Goal: Book appointment/travel/reservation

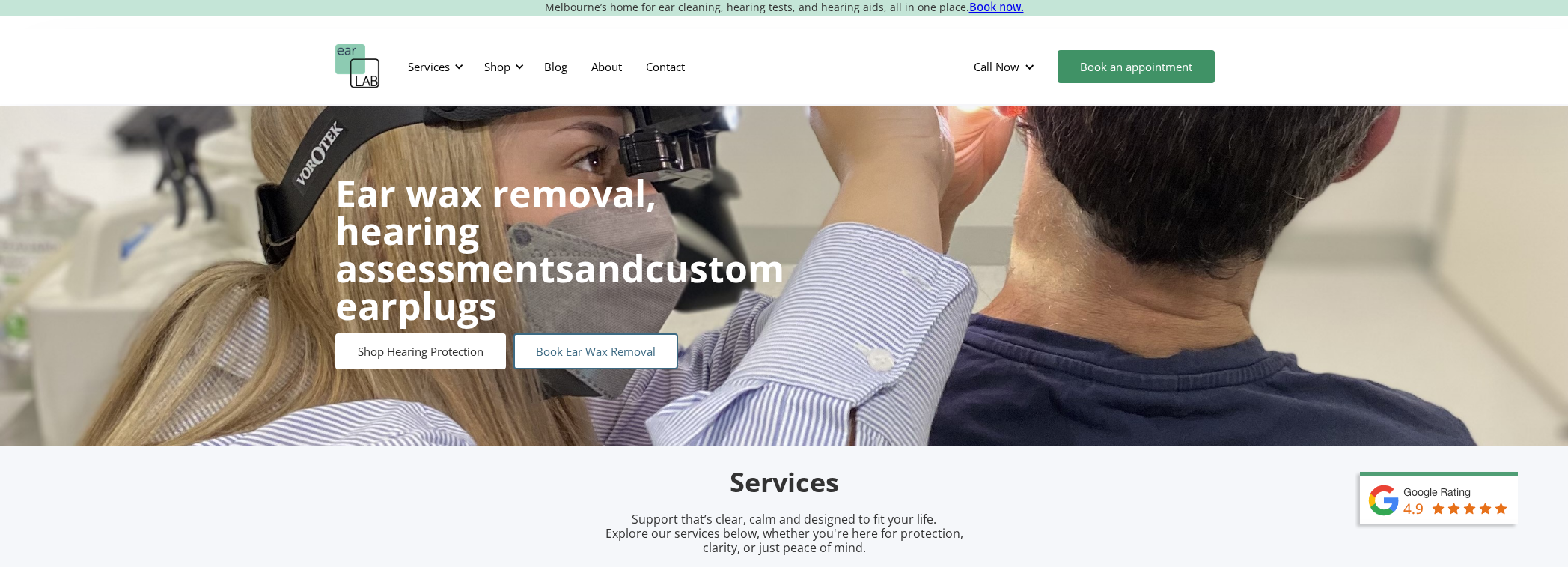
click at [600, 335] on link "Book Ear Wax Removal" at bounding box center [595, 351] width 165 height 36
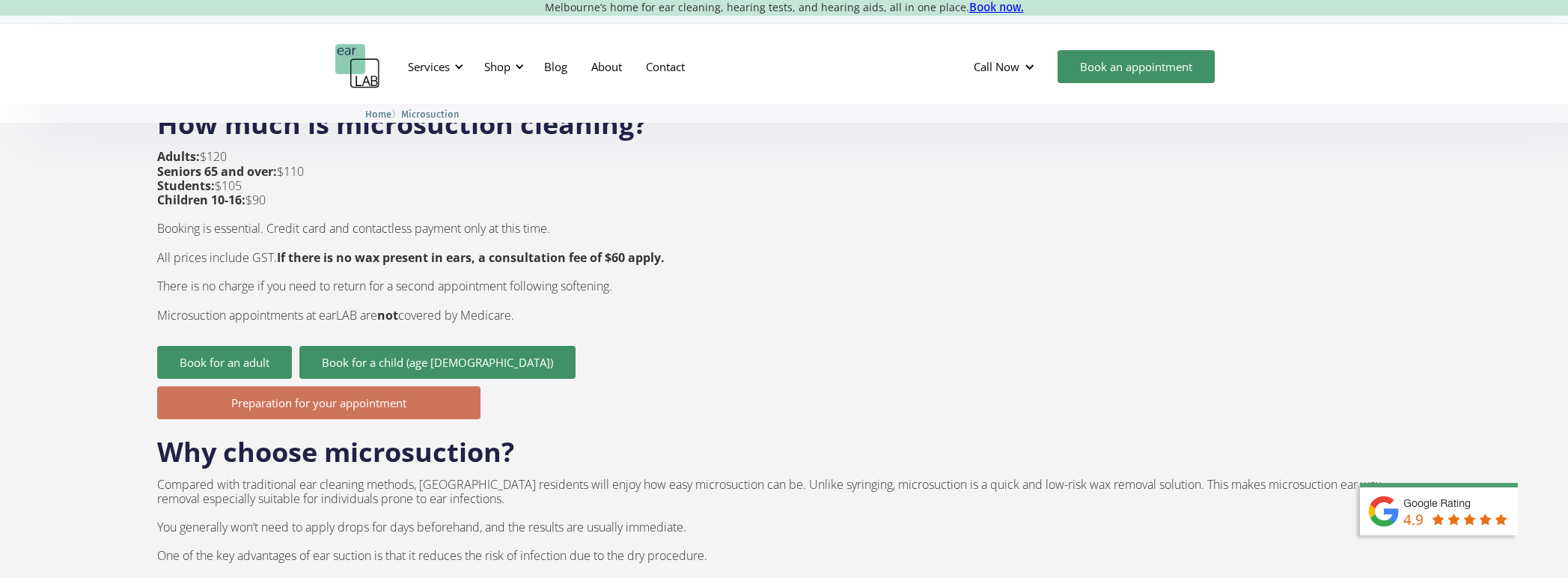
scroll to position [599, 0]
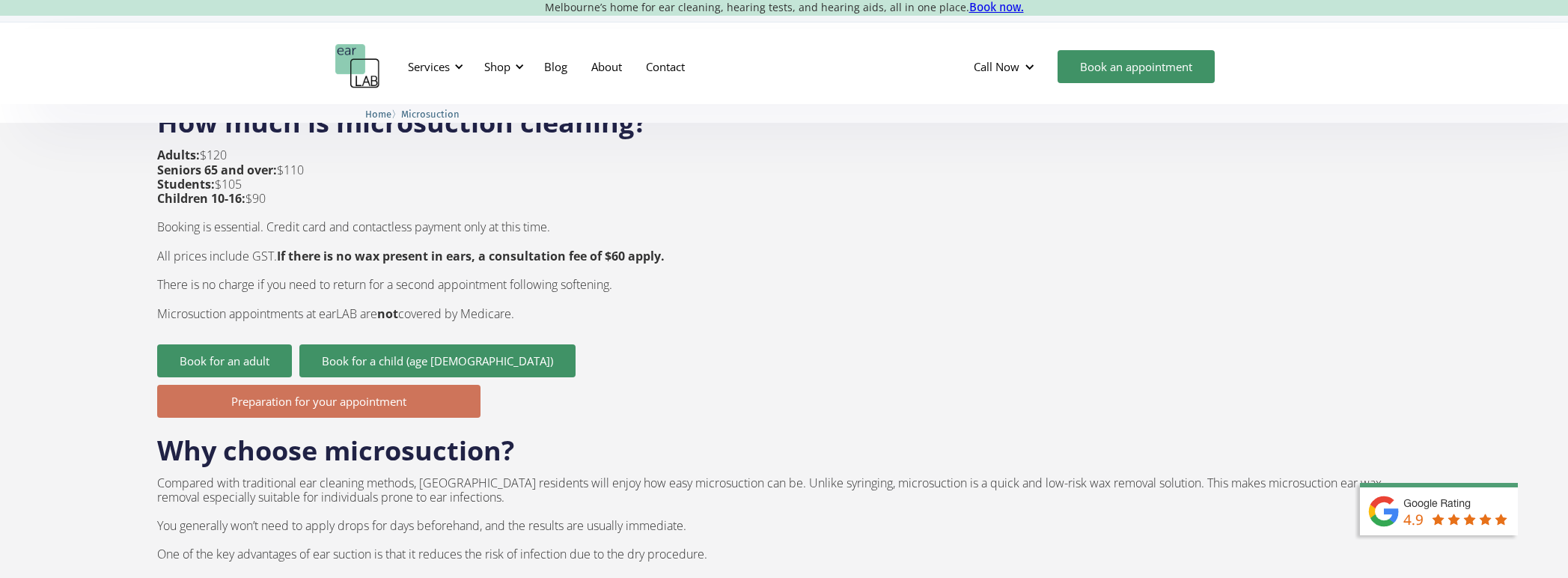
click at [292, 385] on link "Preparation for your appointment" at bounding box center [318, 401] width 323 height 33
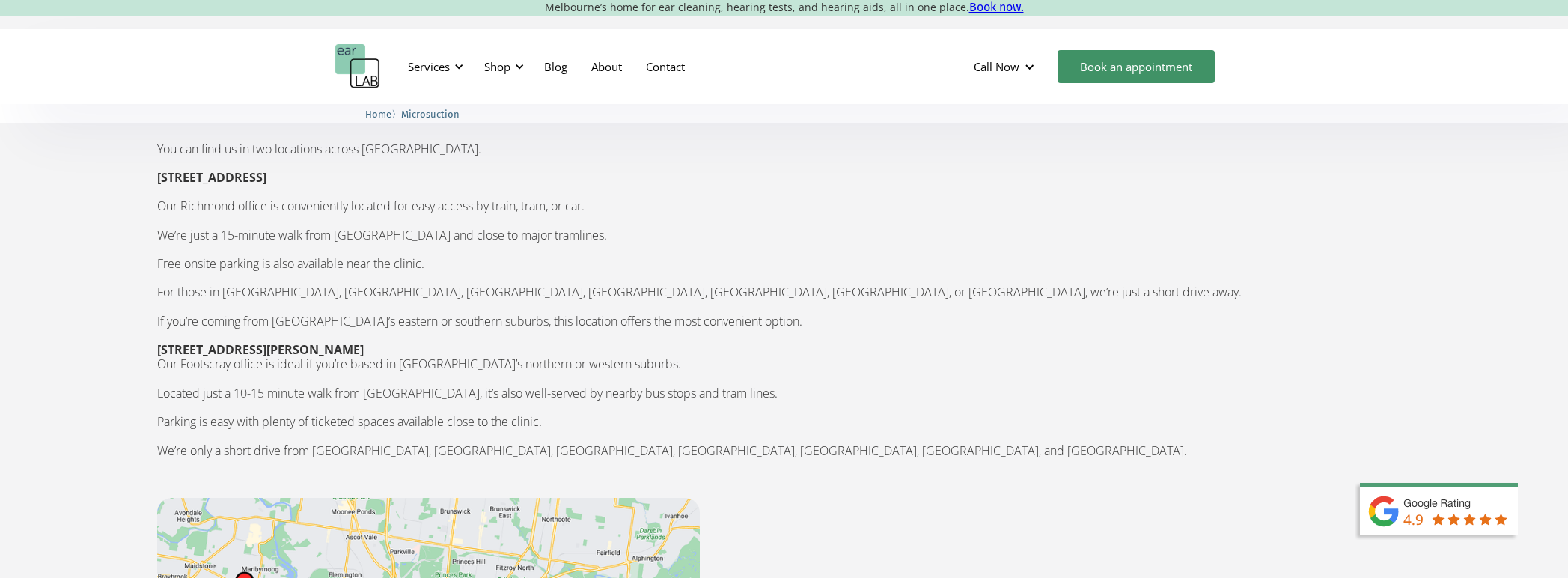
scroll to position [2171, 0]
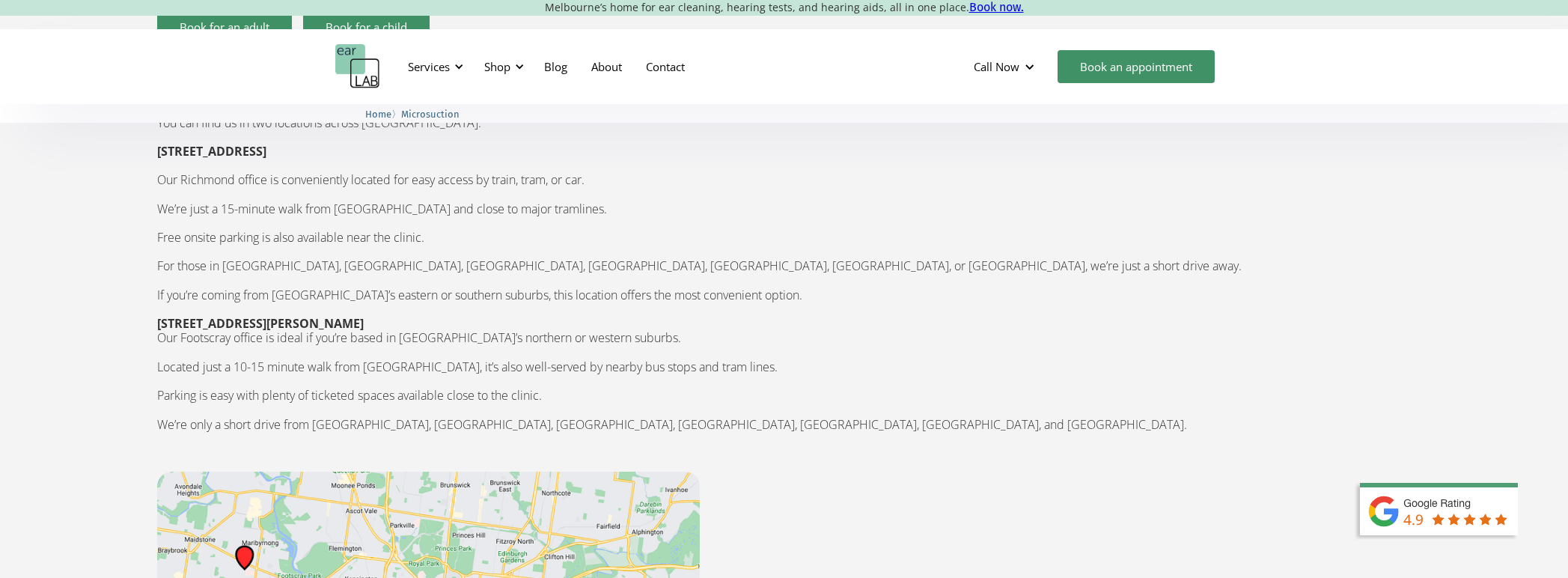
drag, startPoint x: 155, startPoint y: 281, endPoint x: 456, endPoint y: 282, distance: 301.0
copy strong "[STREET_ADDRESS][PERSON_NAME]"
click at [1027, 319] on p "You can find us in two locations across [GEOGRAPHIC_DATA]. [STREET_ADDRESS] ‍ O…" at bounding box center [784, 281] width 1254 height 360
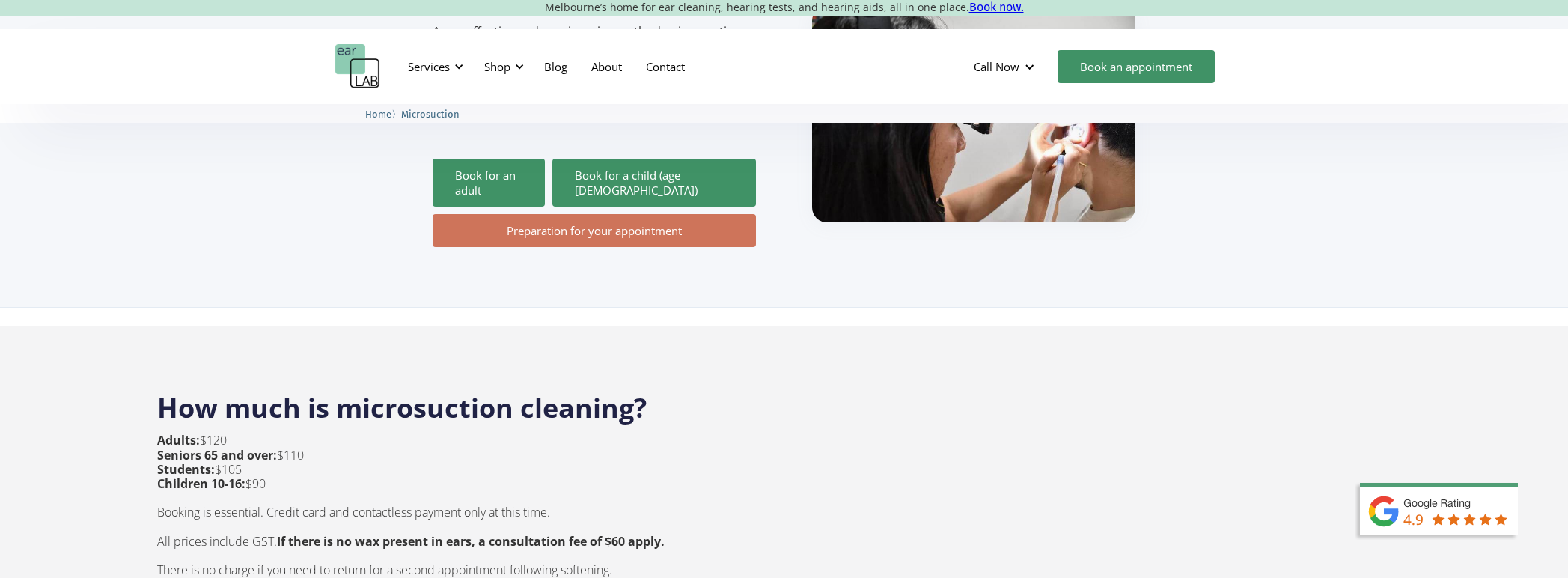
scroll to position [0, 0]
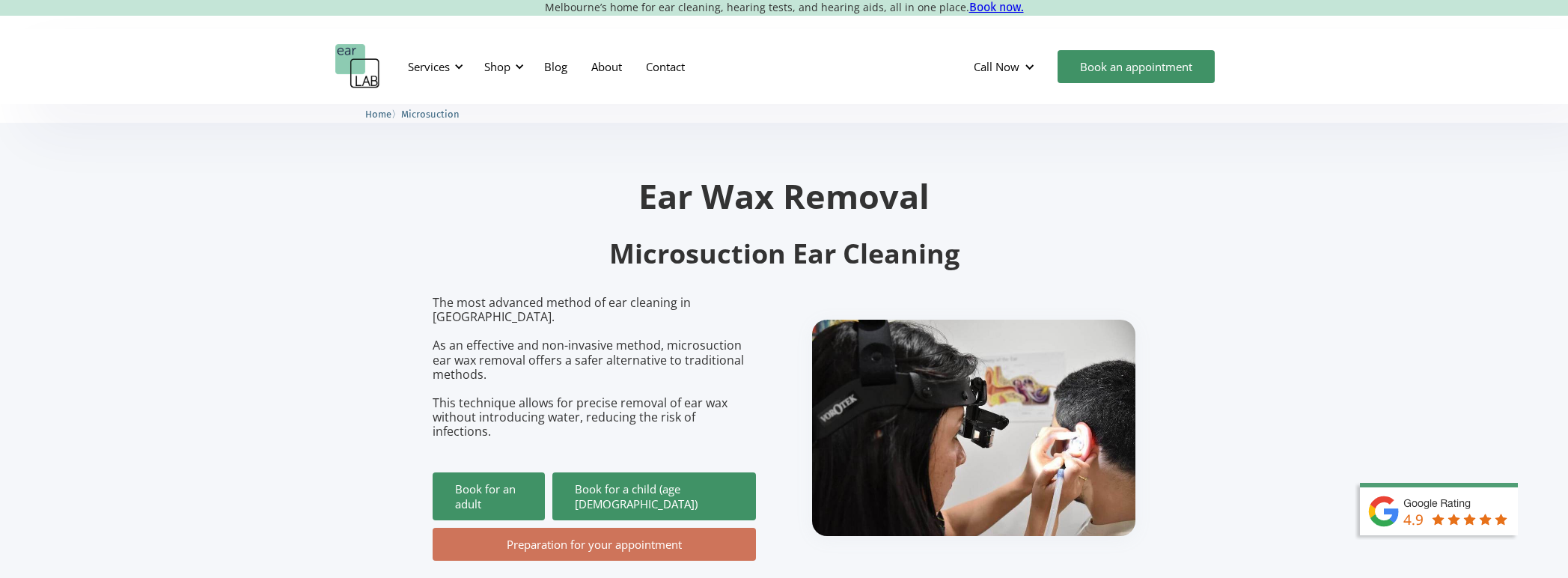
click at [247, 311] on section "Ear Wax Removal Microsuction Ear Cleaning The most advanced method of ear clean…" at bounding box center [784, 362] width 1568 height 517
click at [216, 265] on section "Ear Wax Removal Microsuction Ear Cleaning The most advanced method of ear clean…" at bounding box center [784, 362] width 1568 height 517
